Goal: Task Accomplishment & Management: Manage account settings

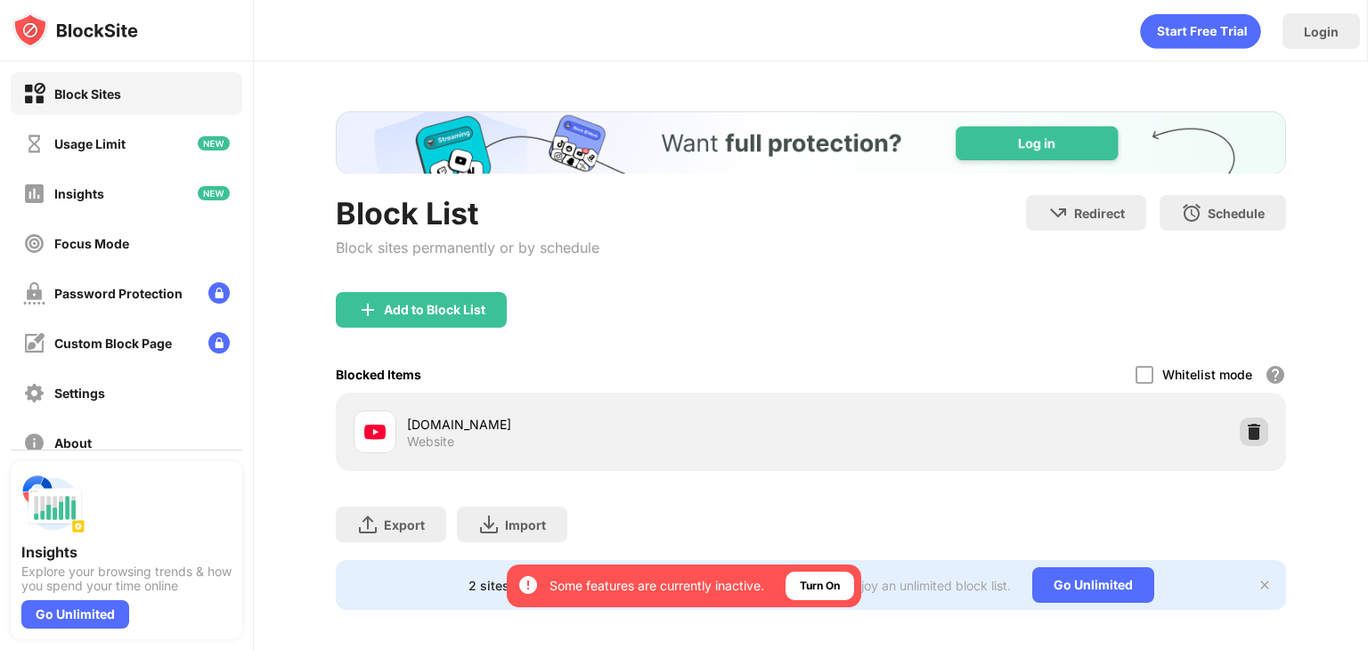
click at [1242, 441] on div at bounding box center [1254, 432] width 28 height 28
